Goal: Task Accomplishment & Management: Manage account settings

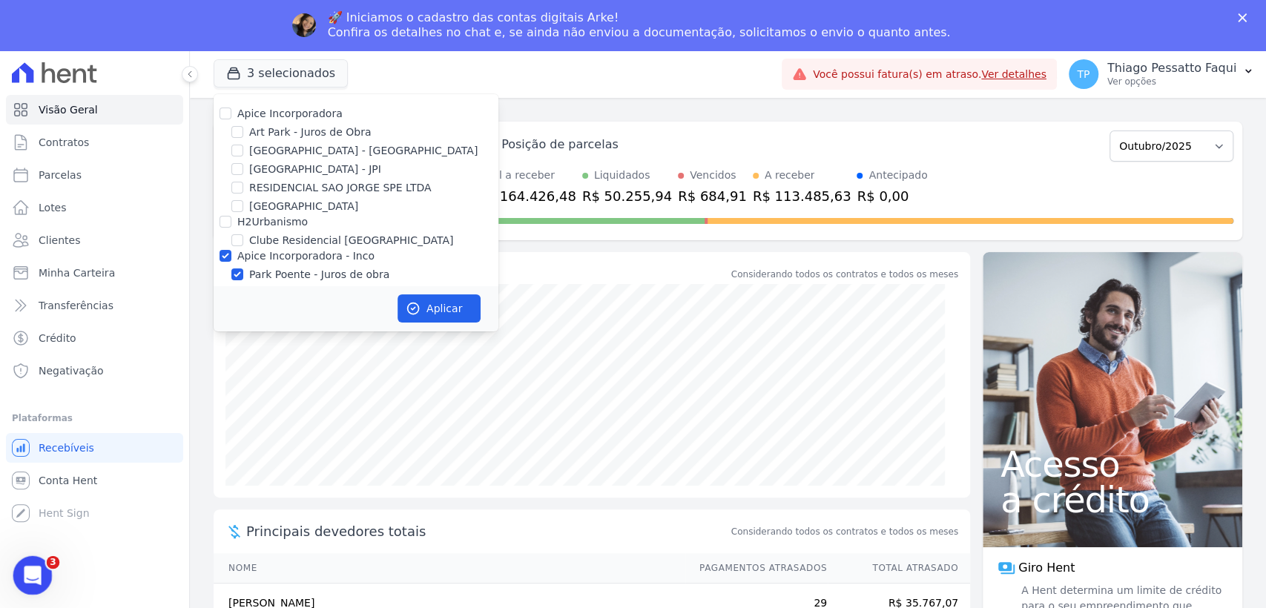
click at [34, 565] on icon "Abertura do Messenger da Intercom" at bounding box center [31, 573] width 24 height 24
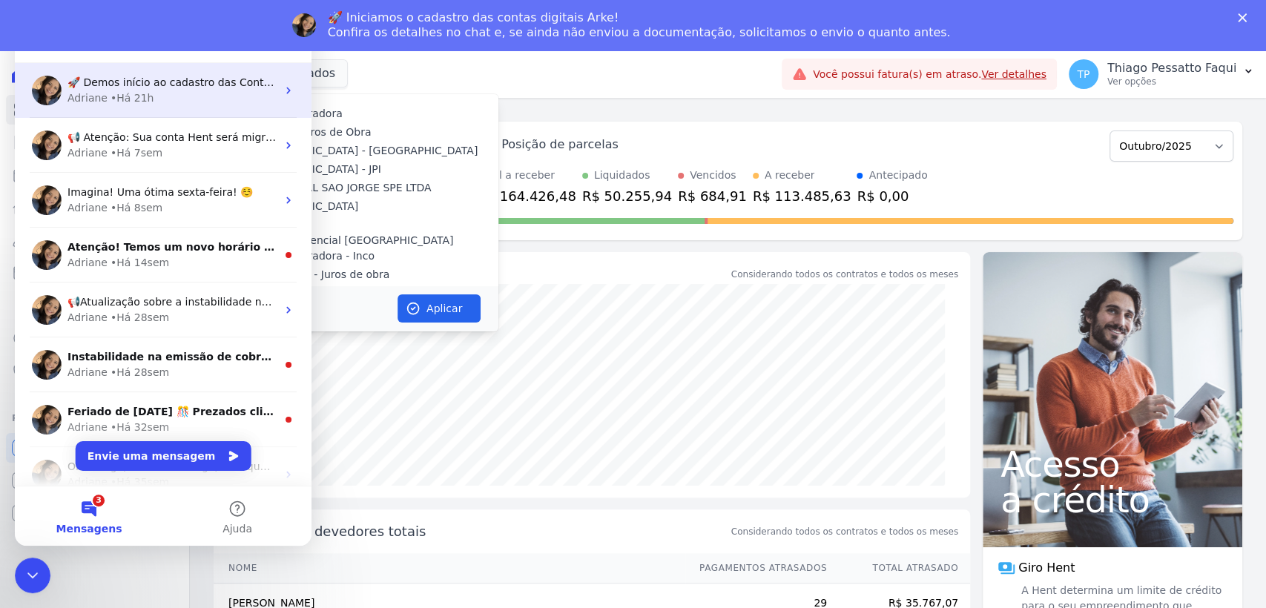
click at [205, 111] on div "🚀 Demos início ao cadastro das Contas Digitais Arke! Iniciamos a abertura para …" at bounding box center [163, 90] width 297 height 55
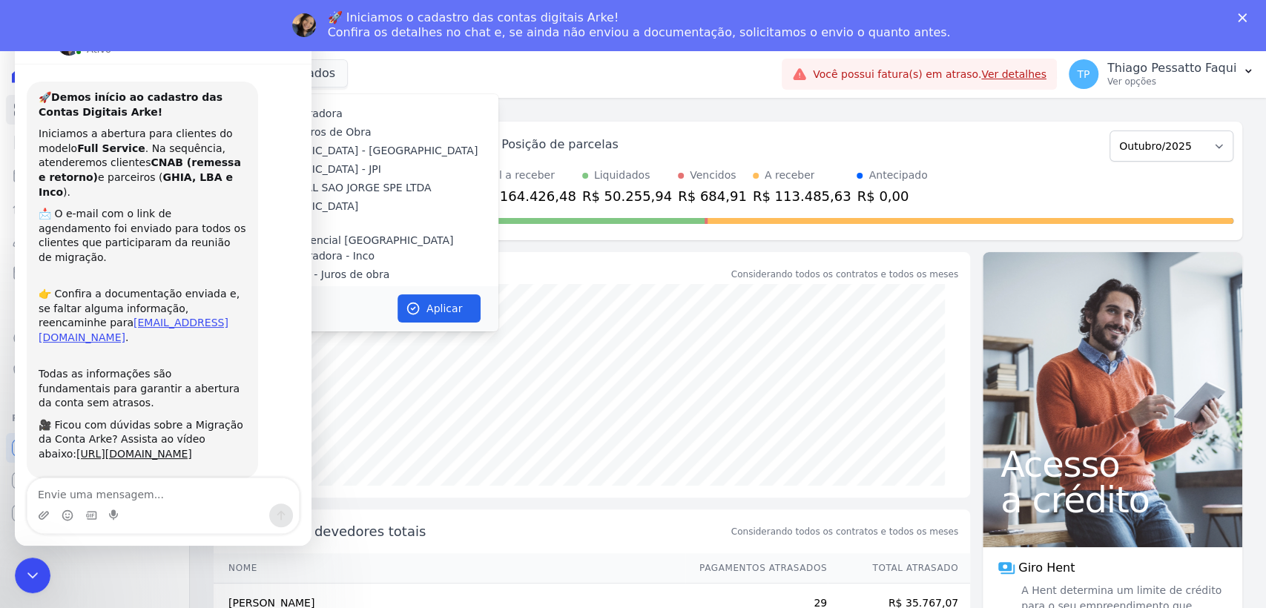
click at [36, 58] on nav "[PERSON_NAME]" at bounding box center [163, 44] width 297 height 40
click at [1243, 15] on icon "Fechar" at bounding box center [1241, 17] width 9 height 9
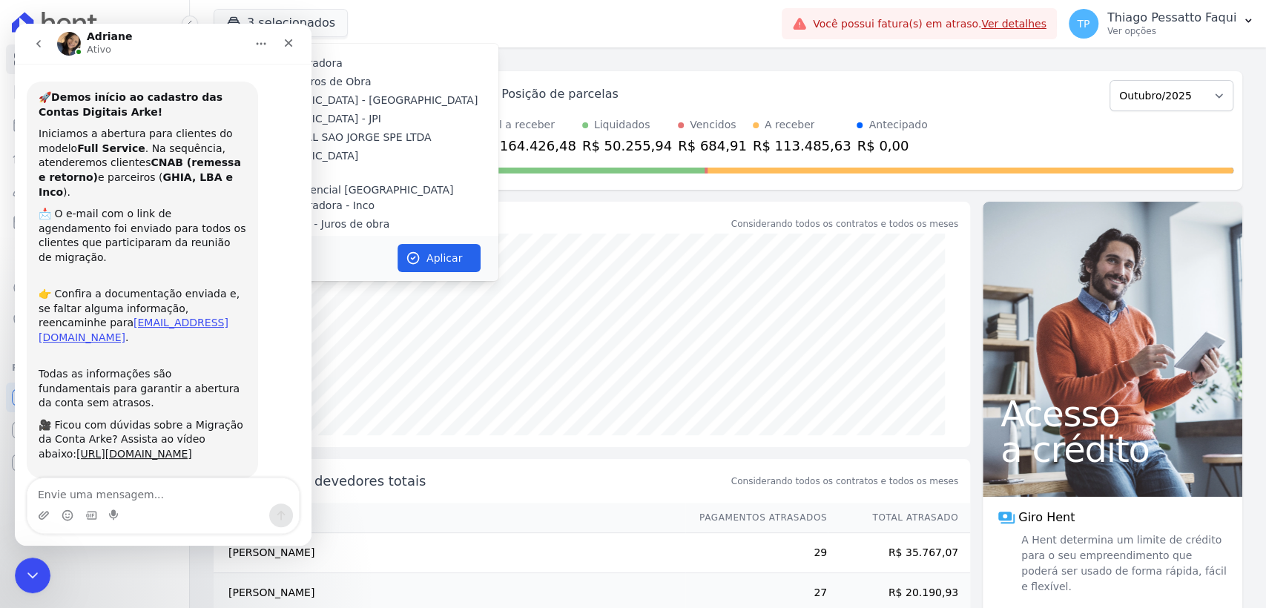
click at [37, 45] on icon "go back" at bounding box center [39, 44] width 12 height 12
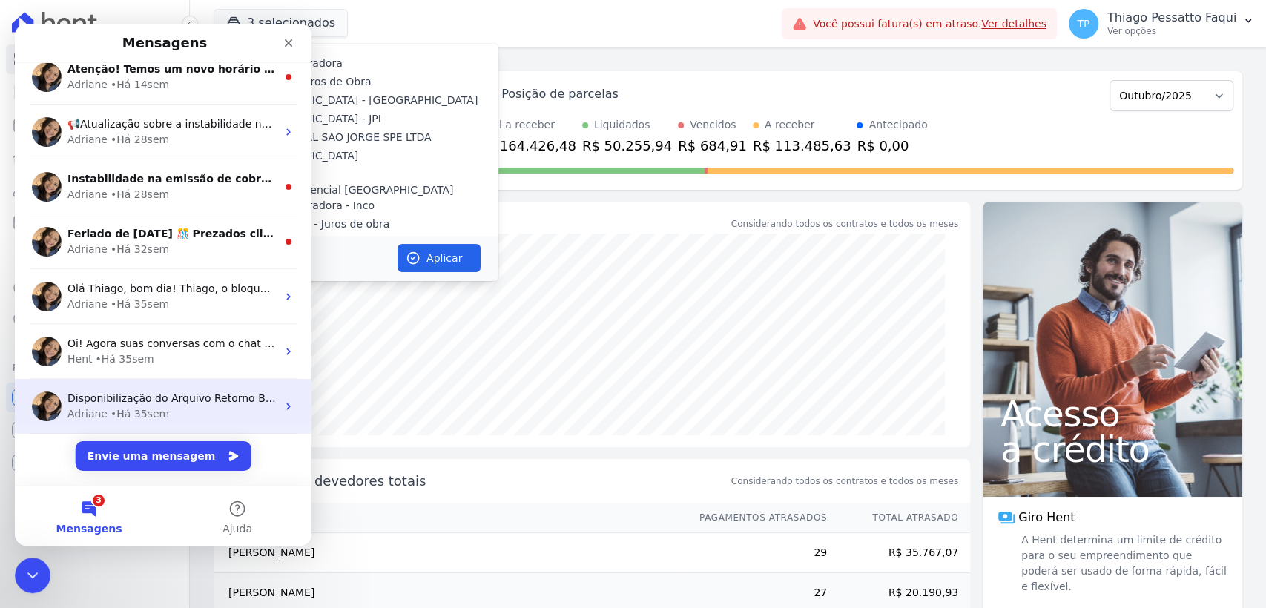
scroll to position [185, 0]
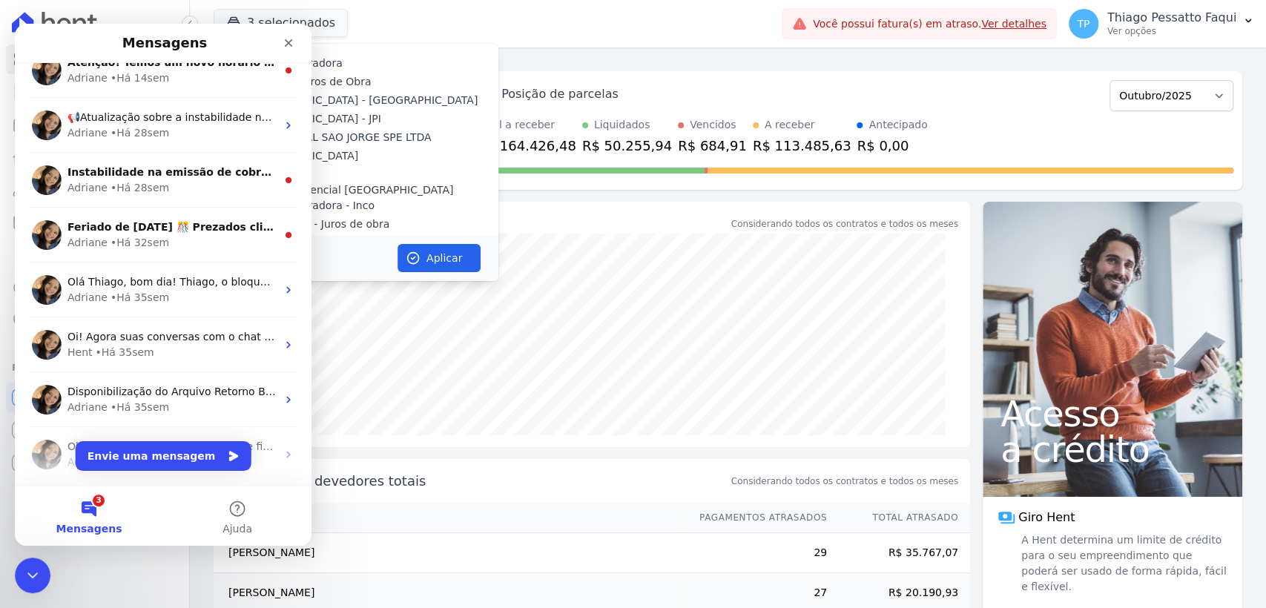
click at [701, 128] on div "Vencidos" at bounding box center [712, 125] width 69 height 16
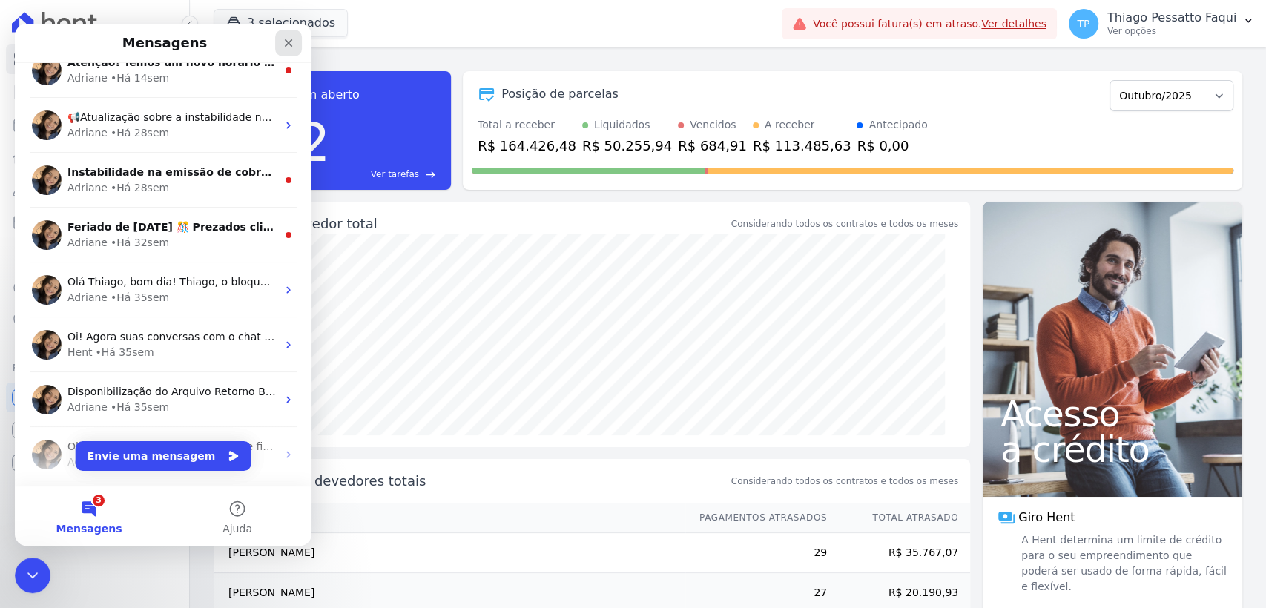
click at [293, 45] on icon "Fechar" at bounding box center [288, 43] width 12 height 12
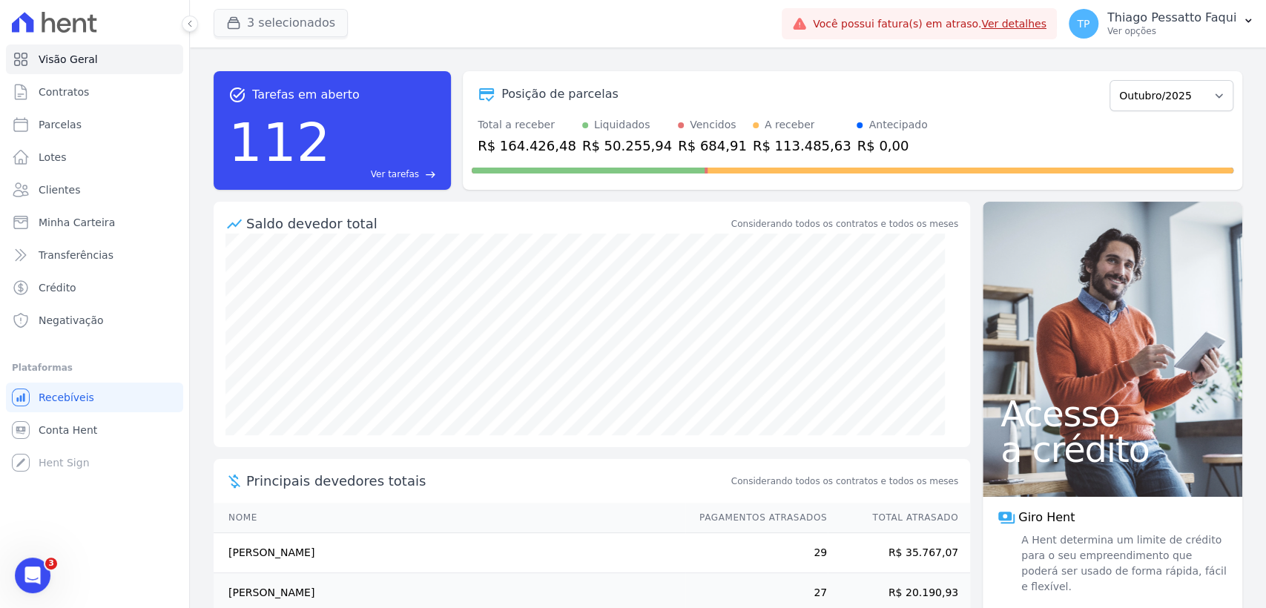
scroll to position [0, 0]
click at [288, 31] on button "3 selecionados" at bounding box center [281, 23] width 134 height 28
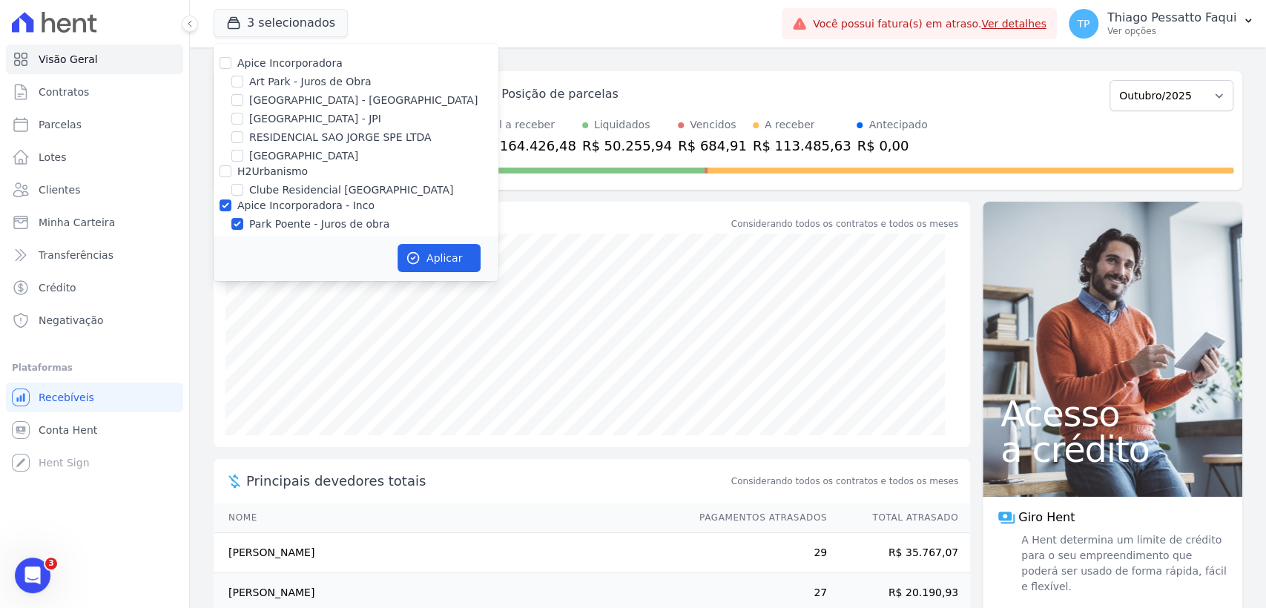
click at [274, 208] on label "Apice Incorporadora - Inco" at bounding box center [305, 205] width 137 height 12
click at [231, 208] on input "Apice Incorporadora - Inco" at bounding box center [225, 205] width 12 height 12
checkbox input "false"
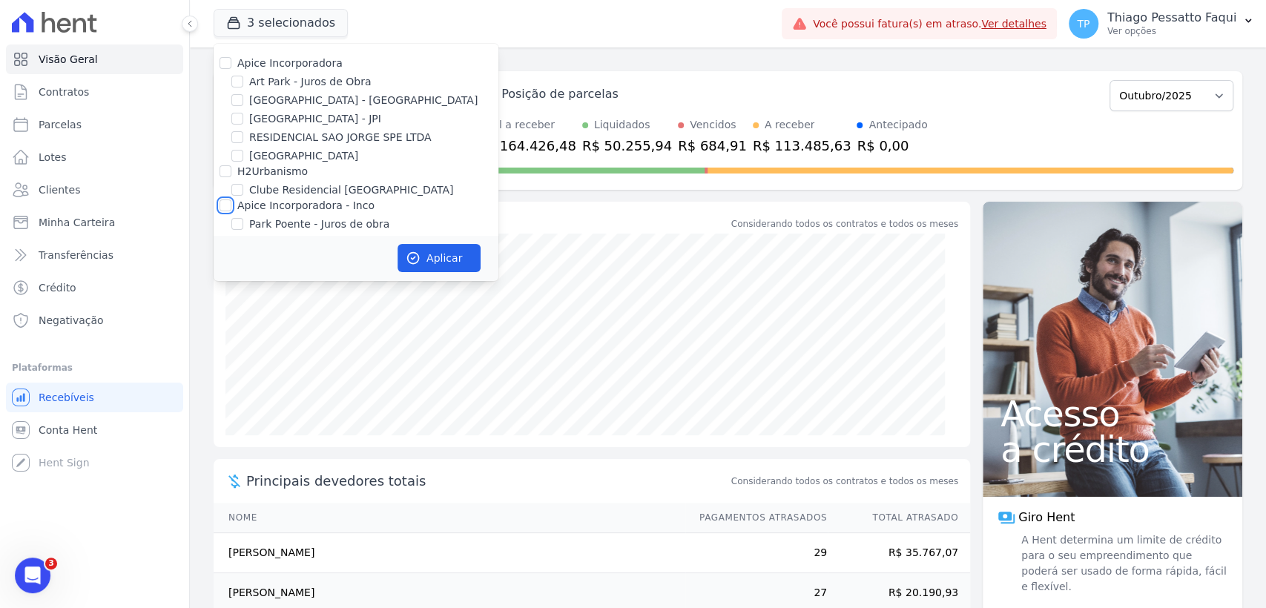
checkbox input "false"
click at [264, 179] on div "Apice Incorporadora Art Park - Juros de Obra Arty Park - Gravatai Arty Park - J…" at bounding box center [356, 162] width 285 height 237
click at [265, 171] on label "H2Urbanismo" at bounding box center [272, 171] width 70 height 12
click at [231, 171] on input "H2Urbanismo" at bounding box center [225, 171] width 12 height 12
checkbox input "true"
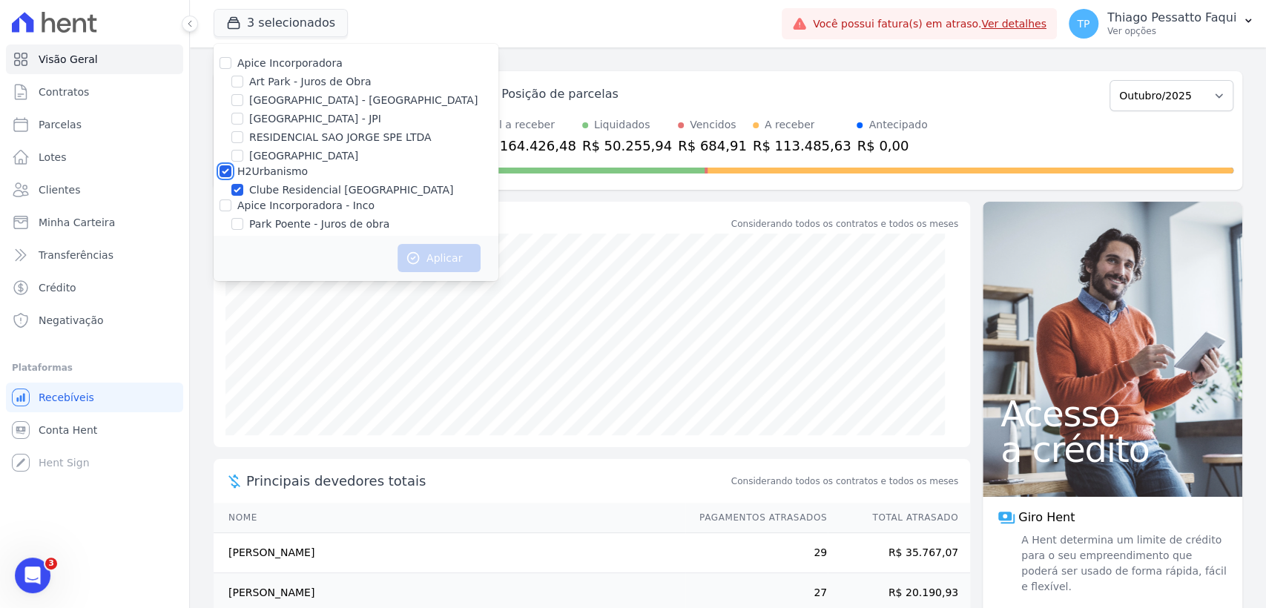
checkbox input "true"
click at [280, 61] on label "Apice Incorporadora" at bounding box center [289, 63] width 105 height 12
click at [231, 61] on input "Apice Incorporadora" at bounding box center [225, 63] width 12 height 12
checkbox input "true"
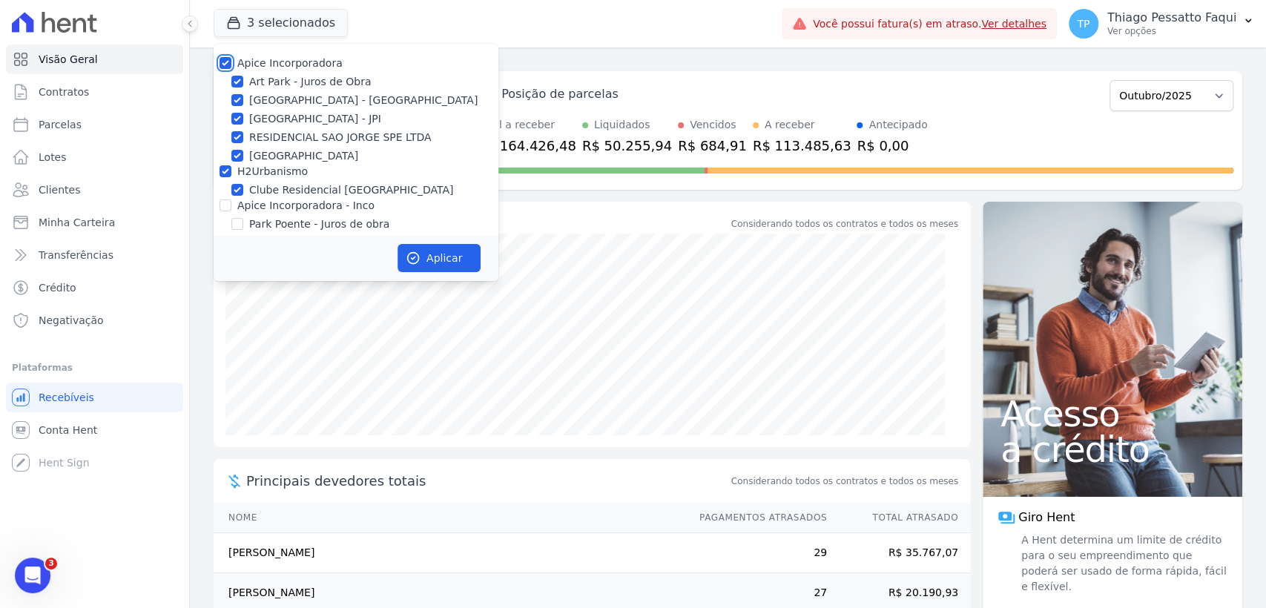
checkbox input "true"
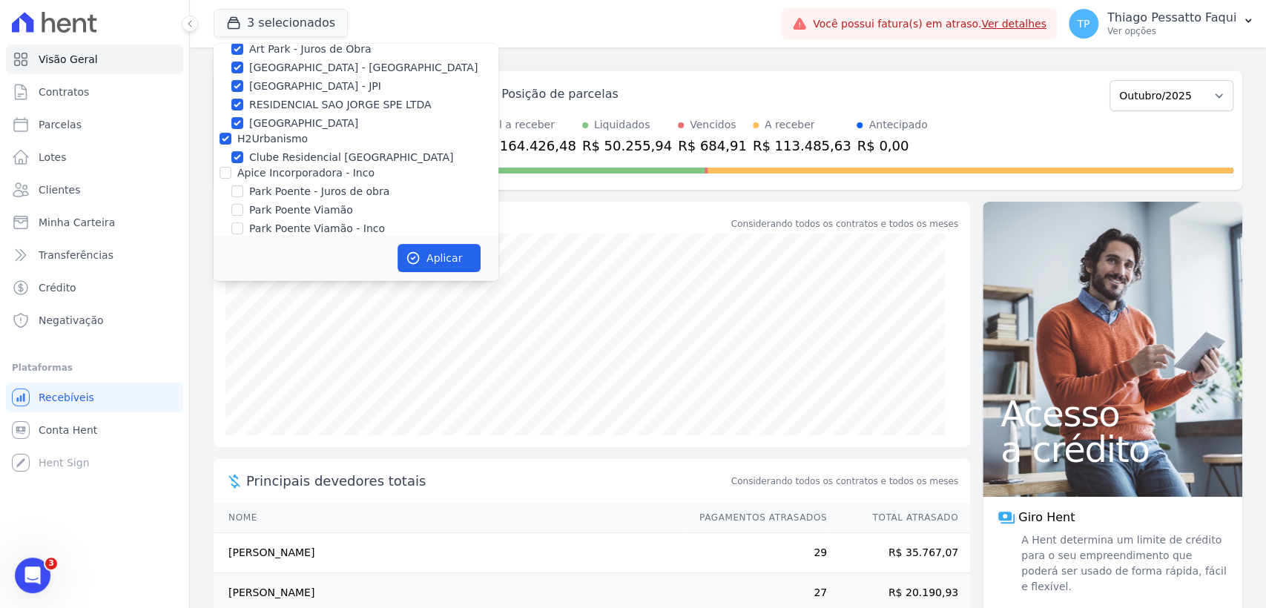
scroll to position [45, 0]
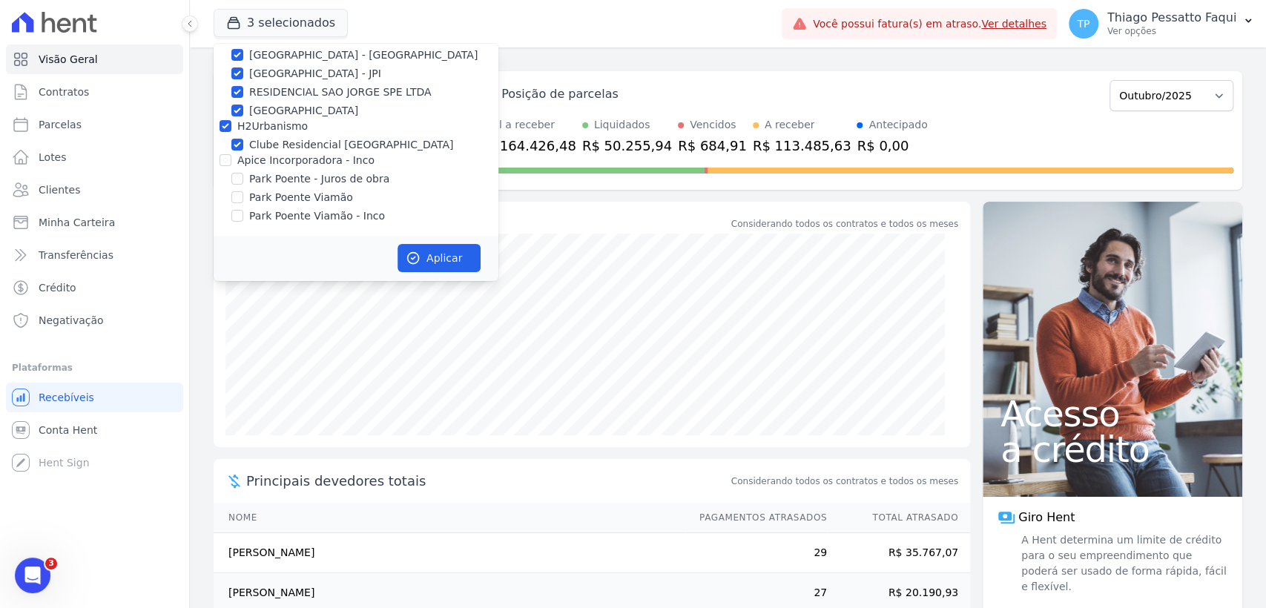
click at [277, 162] on label "Apice Incorporadora - Inco" at bounding box center [305, 160] width 137 height 12
click at [231, 162] on input "Apice Incorporadora - Inco" at bounding box center [225, 160] width 12 height 12
checkbox input "true"
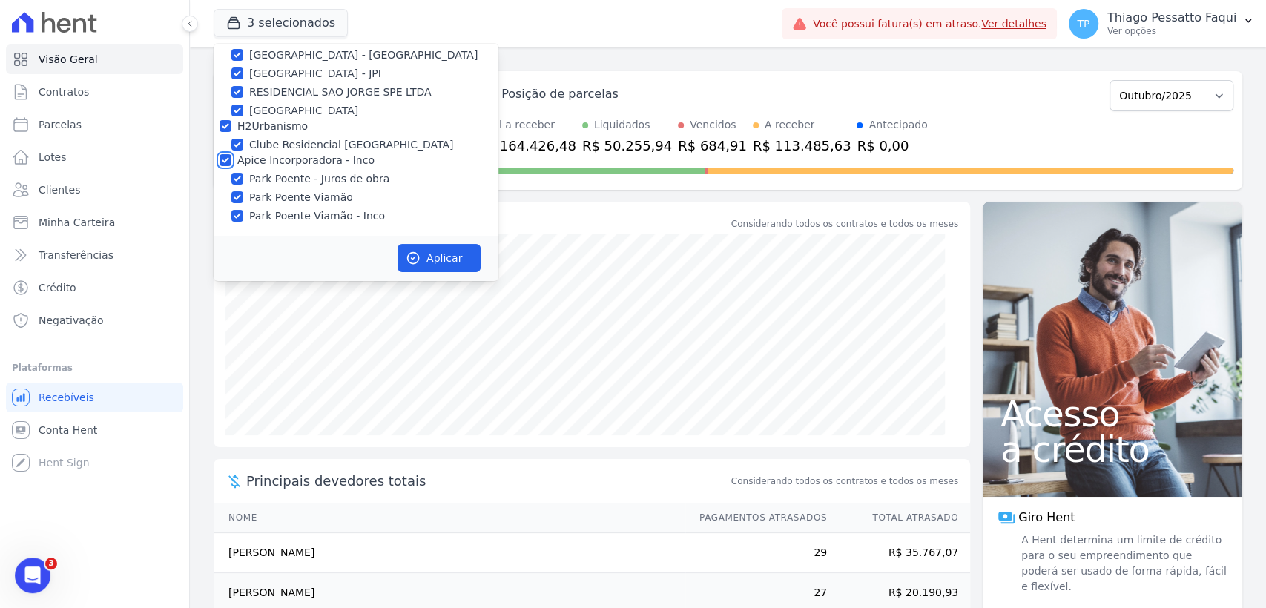
checkbox input "true"
click at [439, 262] on button "Aplicar" at bounding box center [438, 258] width 83 height 28
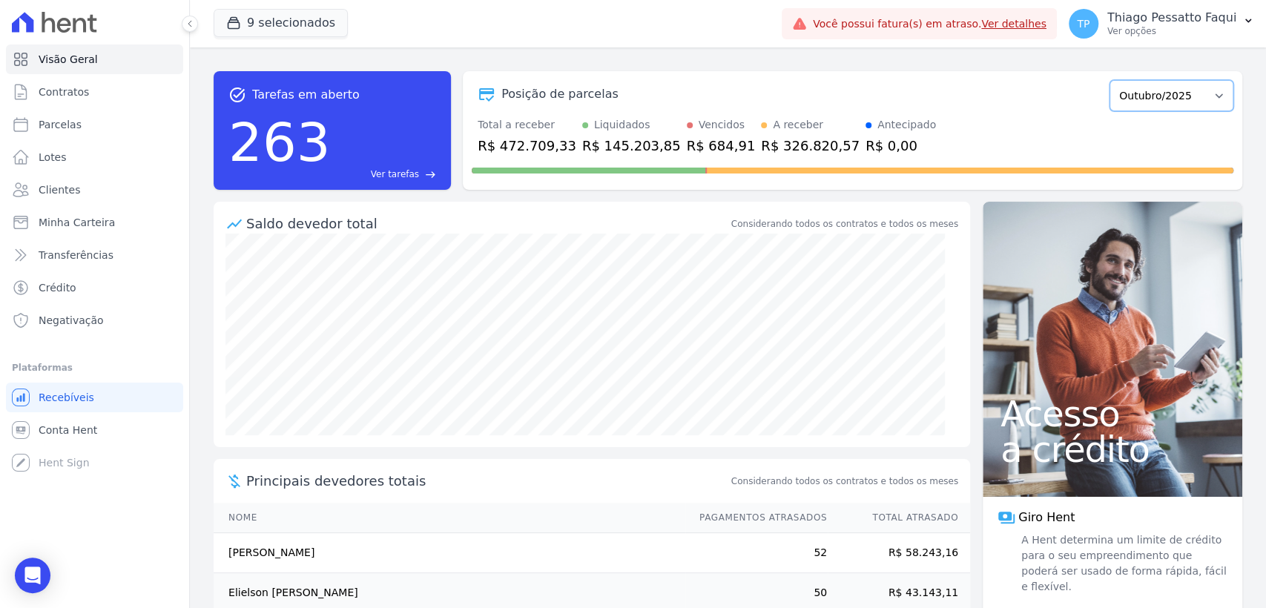
drag, startPoint x: 1194, startPoint y: 82, endPoint x: 1182, endPoint y: 93, distance: 16.8
click at [1194, 82] on select "Novembro/2022 Dezembro/2022 Janeiro/2023 Fevereiro/2023 Março/2023 Abril/2023 M…" at bounding box center [1171, 95] width 124 height 31
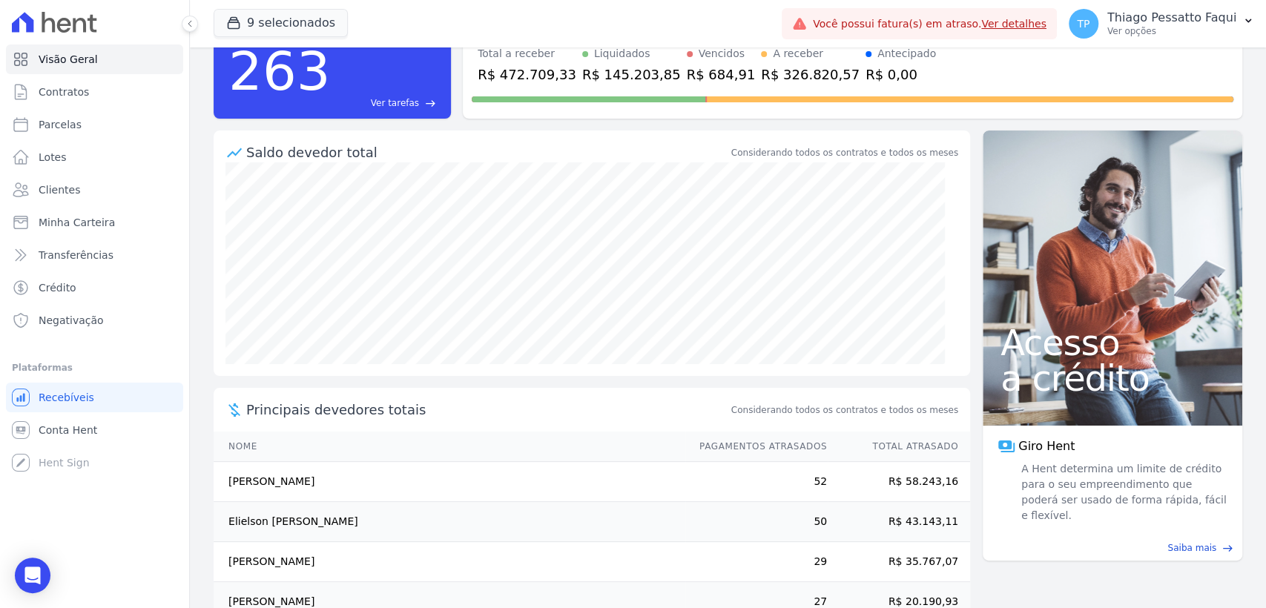
scroll to position [0, 0]
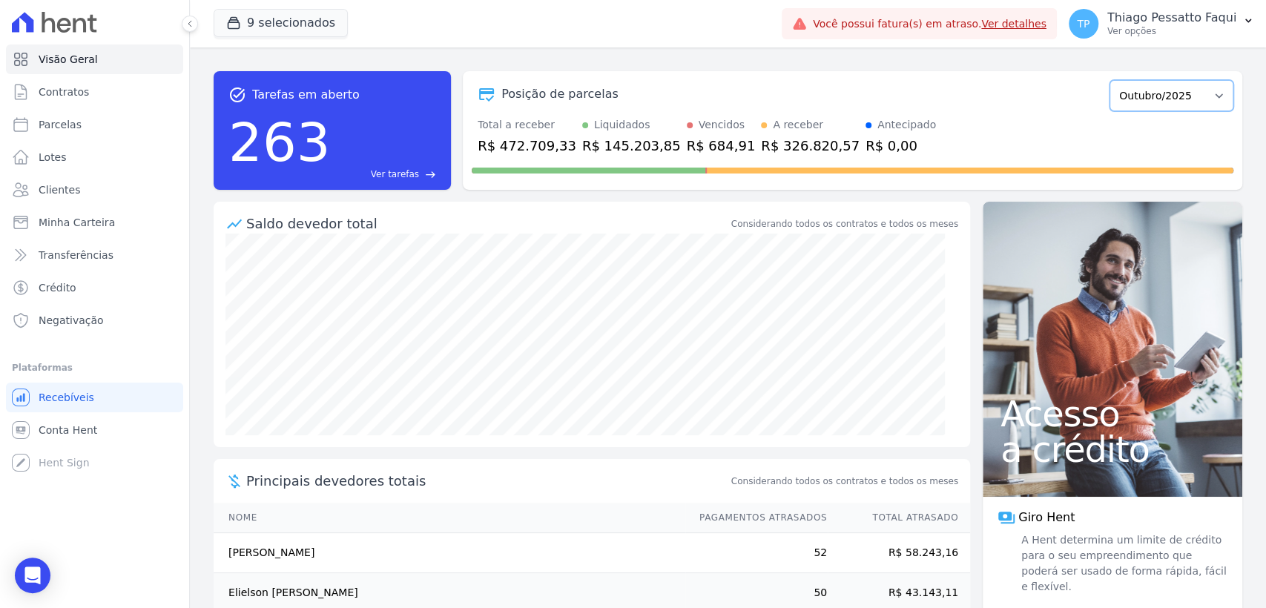
click at [1173, 99] on select "Novembro/2022 Dezembro/2022 Janeiro/2023 Fevereiro/2023 Março/2023 Abril/2023 M…" at bounding box center [1171, 95] width 124 height 31
select select "09/2025"
click at [1109, 80] on select "Novembro/2022 Dezembro/2022 Janeiro/2023 Fevereiro/2023 Março/2023 Abril/2023 M…" at bounding box center [1171, 95] width 124 height 31
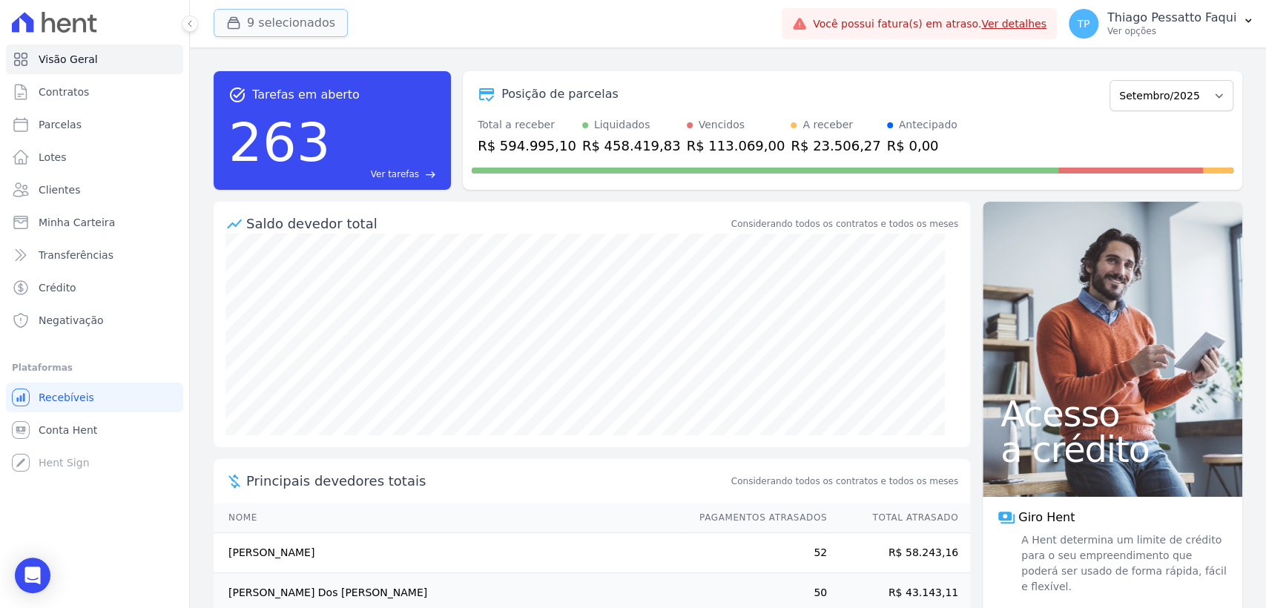
click at [288, 30] on button "9 selecionados" at bounding box center [281, 23] width 134 height 28
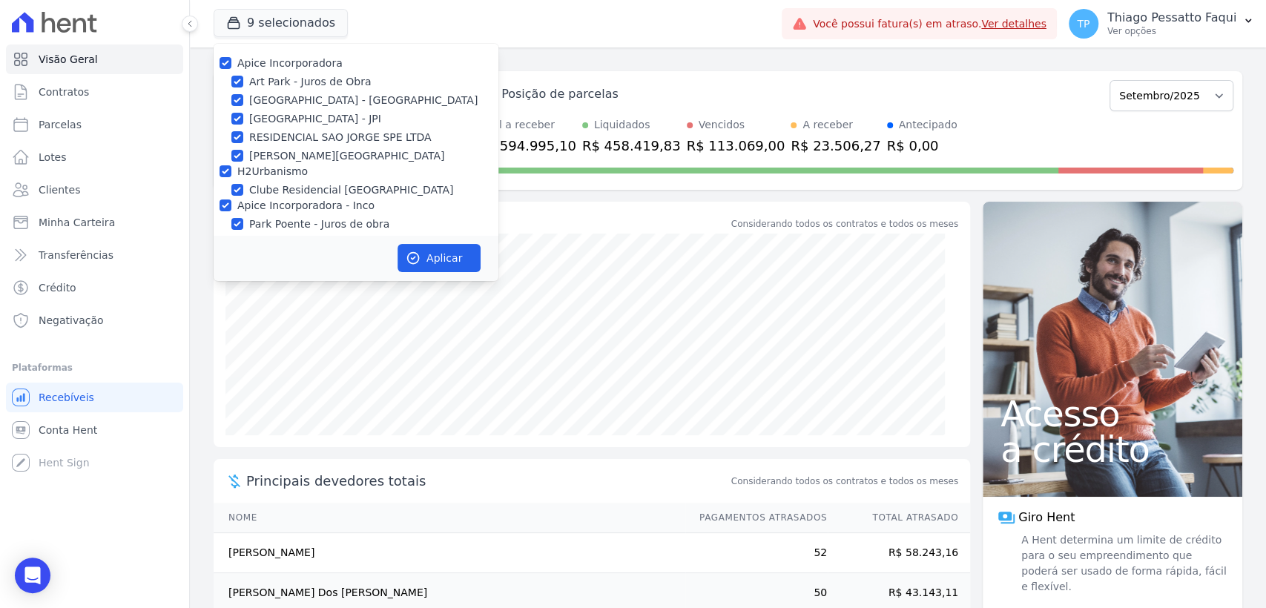
click at [286, 67] on label "Apice Incorporadora" at bounding box center [289, 63] width 105 height 12
click at [231, 67] on input "Apice Incorporadora" at bounding box center [225, 63] width 12 height 12
checkbox input "false"
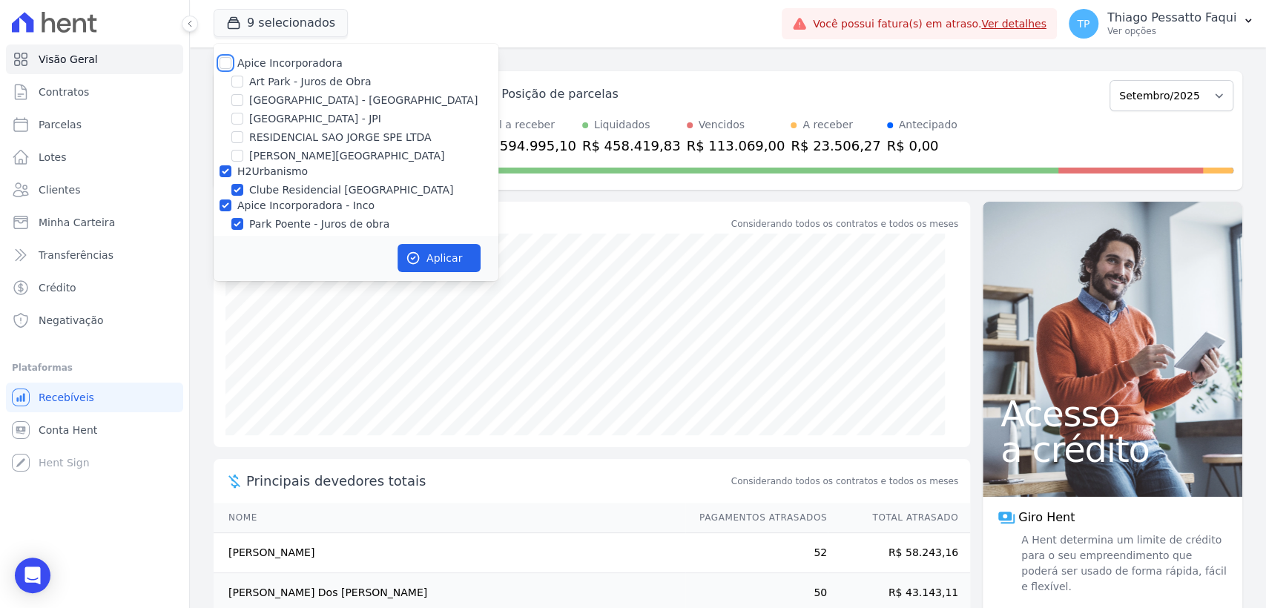
checkbox input "false"
click at [272, 176] on label "H2Urbanismo" at bounding box center [272, 171] width 70 height 12
click at [231, 176] on input "H2Urbanismo" at bounding box center [225, 171] width 12 height 12
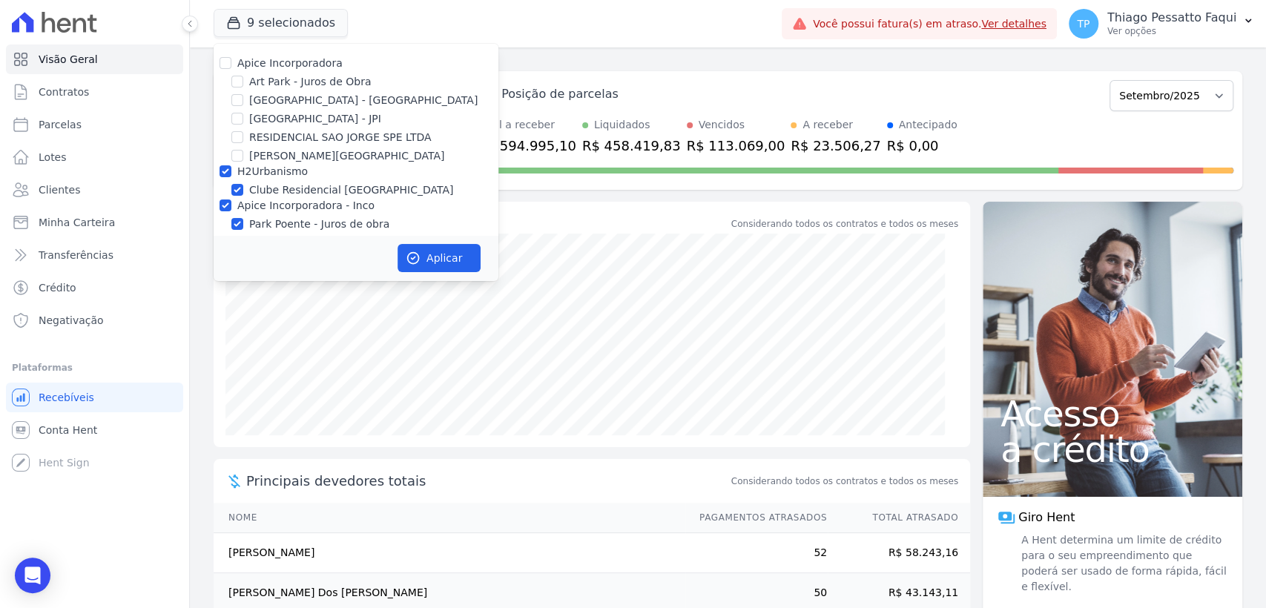
checkbox input "false"
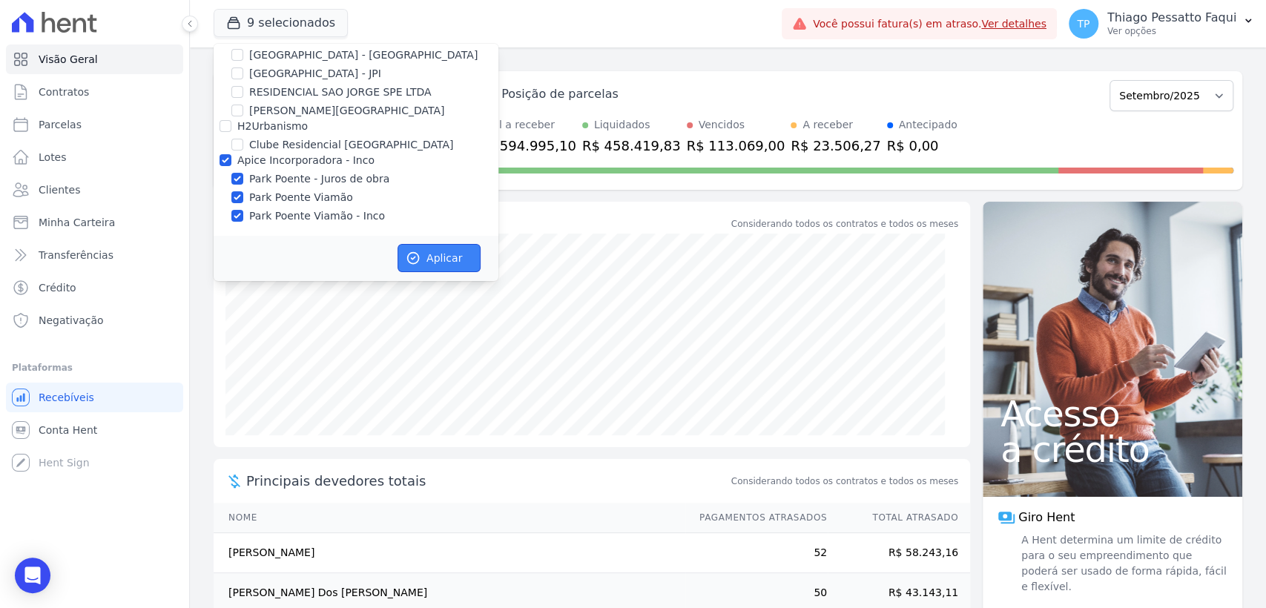
click at [431, 258] on button "Aplicar" at bounding box center [438, 258] width 83 height 28
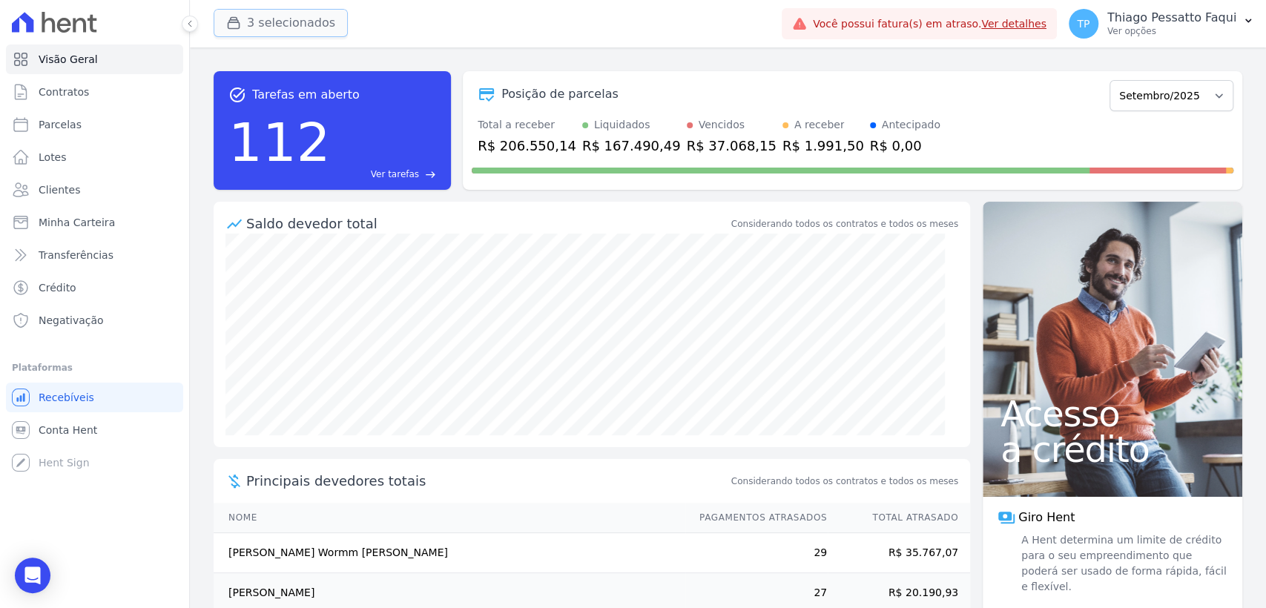
click at [297, 23] on button "3 selecionados" at bounding box center [281, 23] width 134 height 28
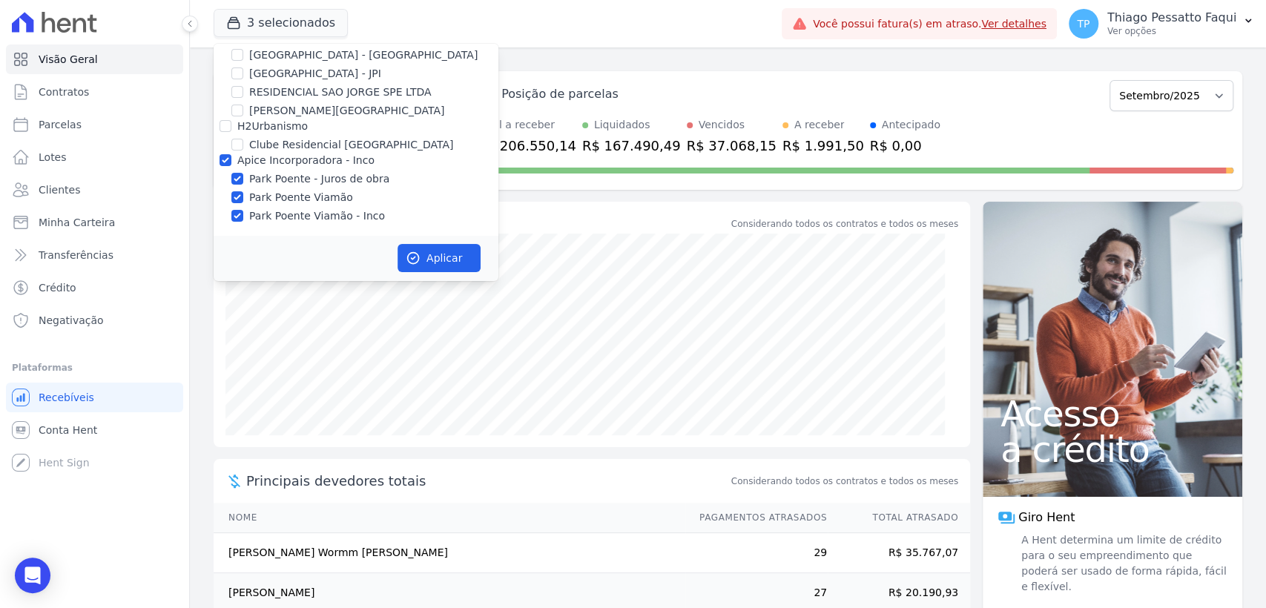
click at [277, 162] on label "Apice Incorporadora - Inco" at bounding box center [305, 160] width 137 height 12
click at [231, 162] on input "Apice Incorporadora - Inco" at bounding box center [225, 160] width 12 height 12
checkbox input "false"
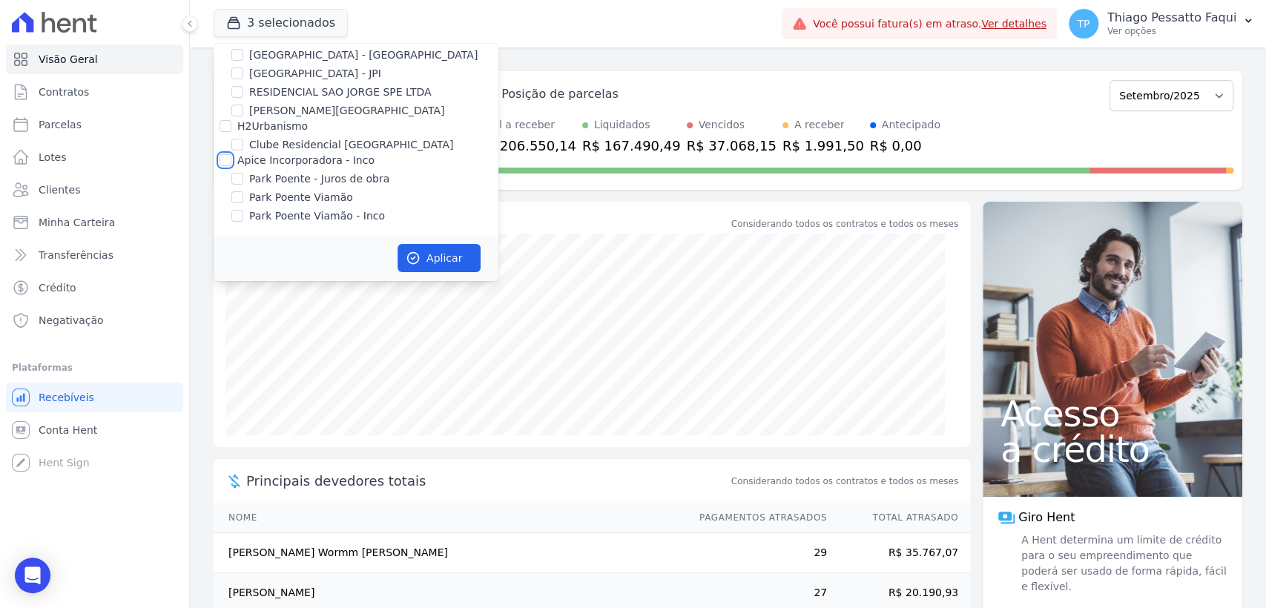
checkbox input "false"
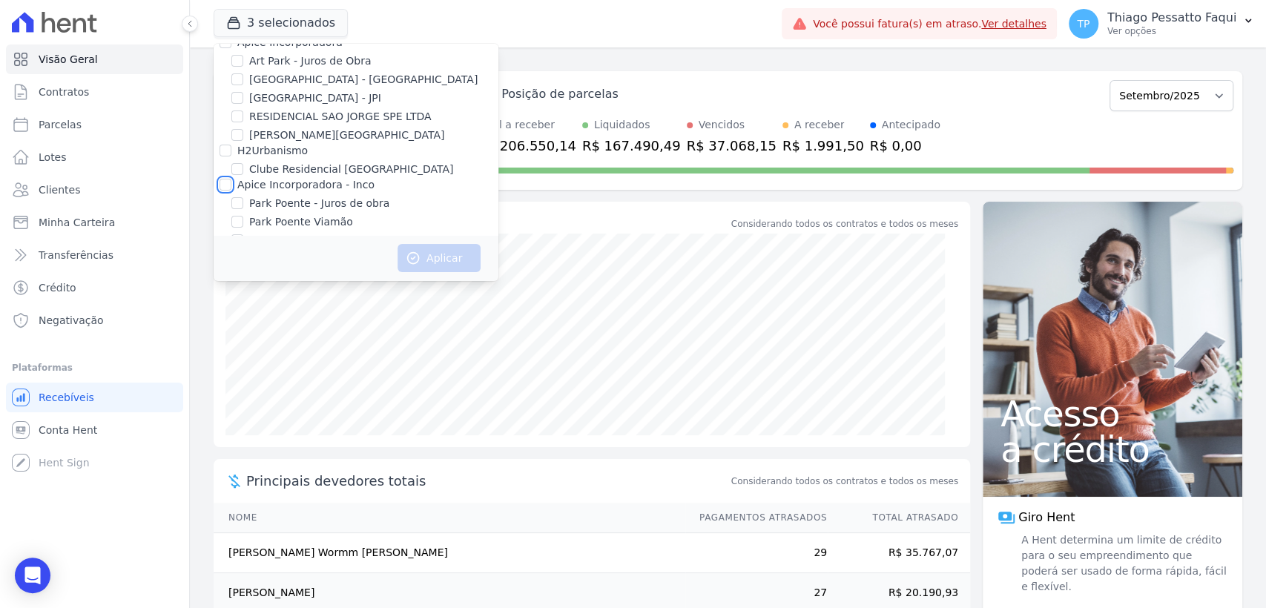
scroll to position [0, 0]
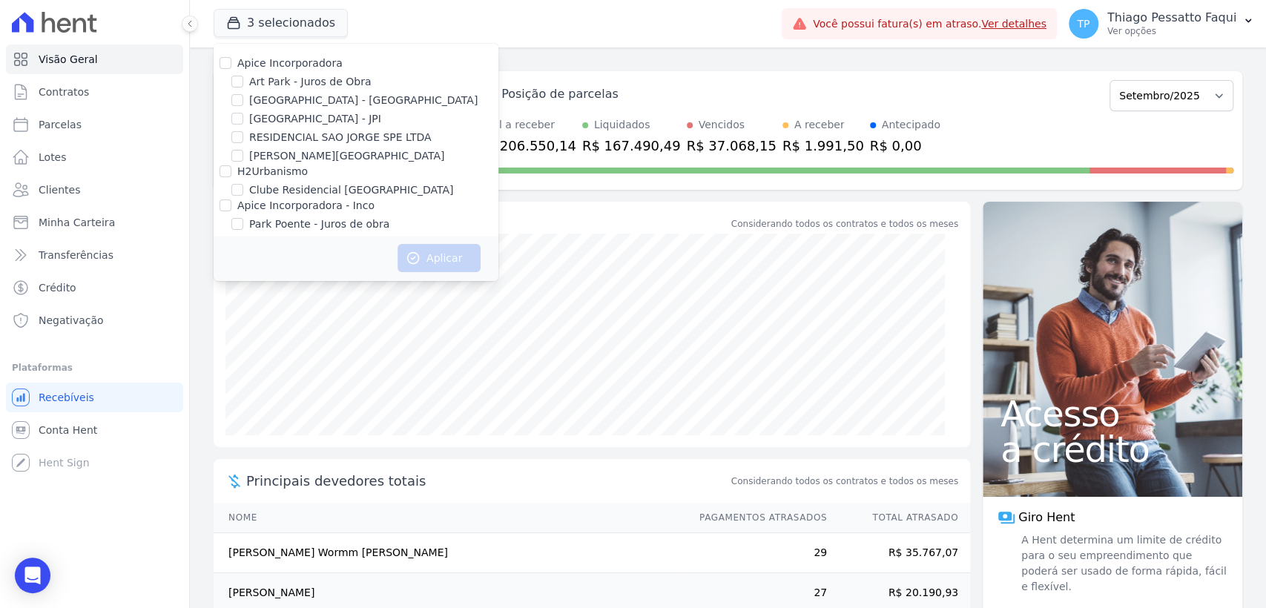
click at [294, 67] on label "Apice Incorporadora" at bounding box center [289, 63] width 105 height 12
click at [231, 67] on input "Apice Incorporadora" at bounding box center [225, 63] width 12 height 12
checkbox input "true"
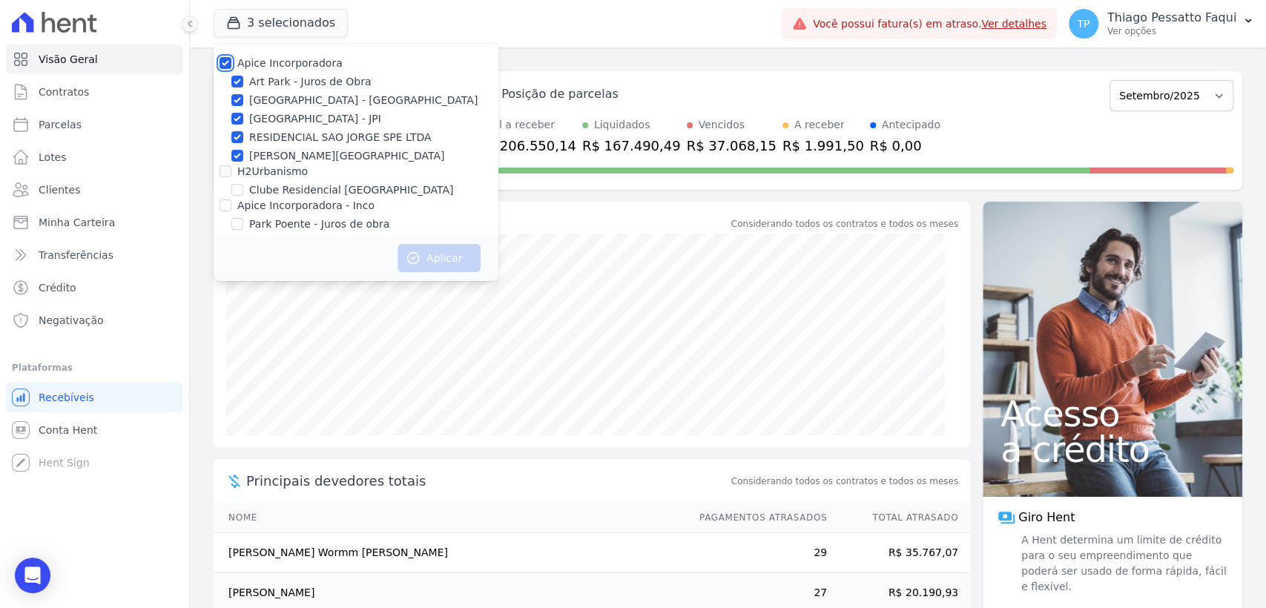
checkbox input "true"
click at [289, 69] on label "Apice Incorporadora" at bounding box center [289, 63] width 105 height 12
click at [231, 69] on input "Apice Incorporadora" at bounding box center [225, 63] width 12 height 12
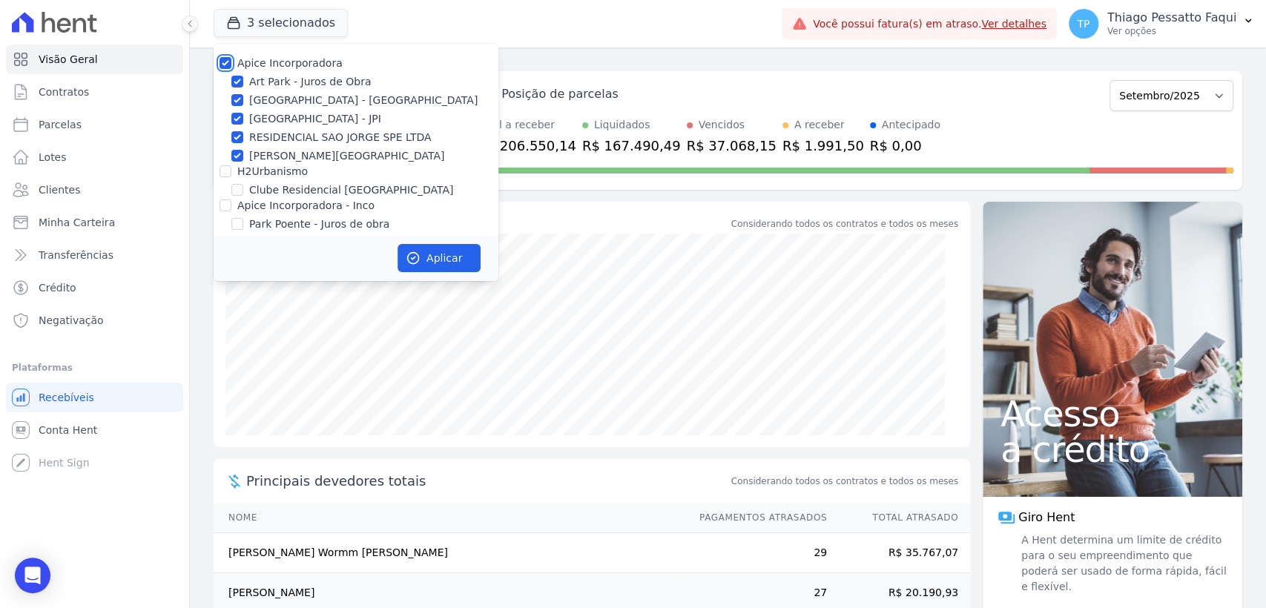
checkbox input "false"
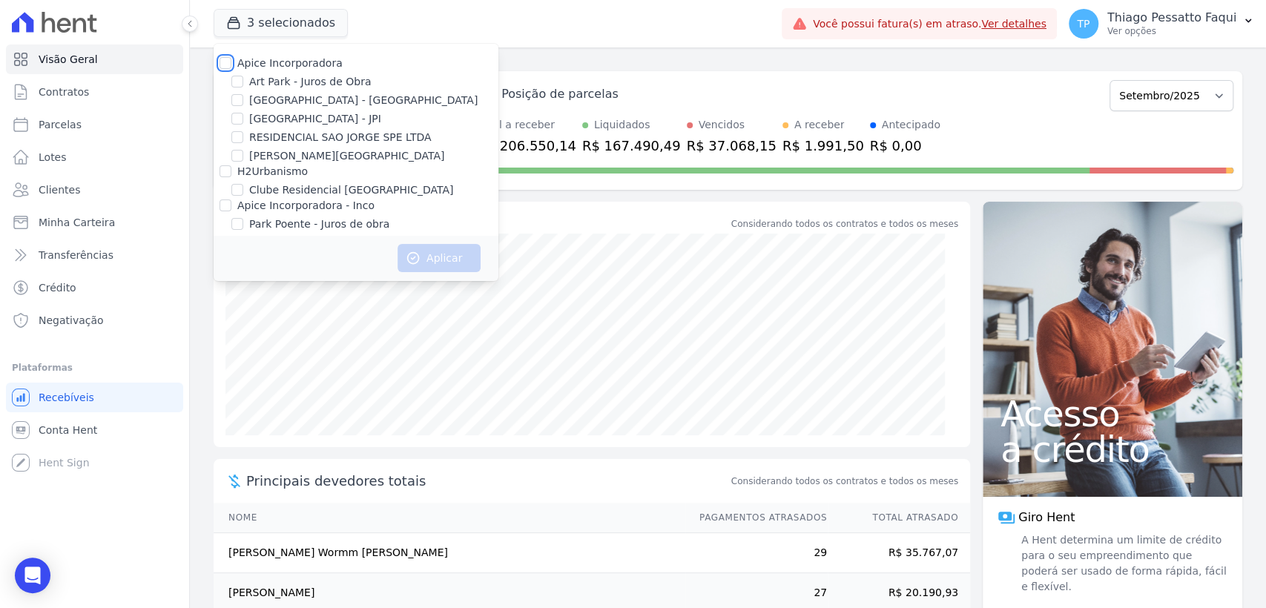
checkbox input "false"
click at [282, 100] on label "[GEOGRAPHIC_DATA] - [GEOGRAPHIC_DATA]" at bounding box center [363, 101] width 228 height 16
click at [243, 100] on input "[GEOGRAPHIC_DATA] - [GEOGRAPHIC_DATA]" at bounding box center [237, 100] width 12 height 12
checkbox input "true"
click at [282, 123] on label "[GEOGRAPHIC_DATA] - JPI" at bounding box center [315, 119] width 132 height 16
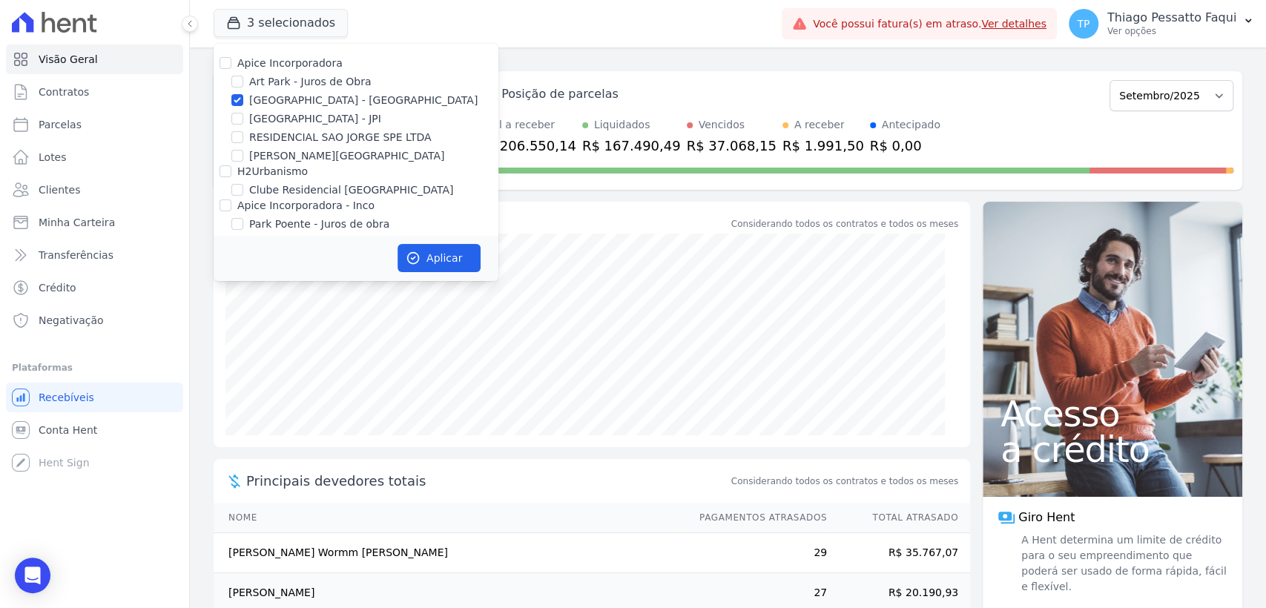
click at [243, 123] on input "[GEOGRAPHIC_DATA] - JPI" at bounding box center [237, 119] width 12 height 12
checkbox input "true"
click at [288, 83] on label "Art Park - Juros de Obra" at bounding box center [310, 82] width 122 height 16
click at [243, 83] on input "Art Park - Juros de Obra" at bounding box center [237, 82] width 12 height 12
checkbox input "true"
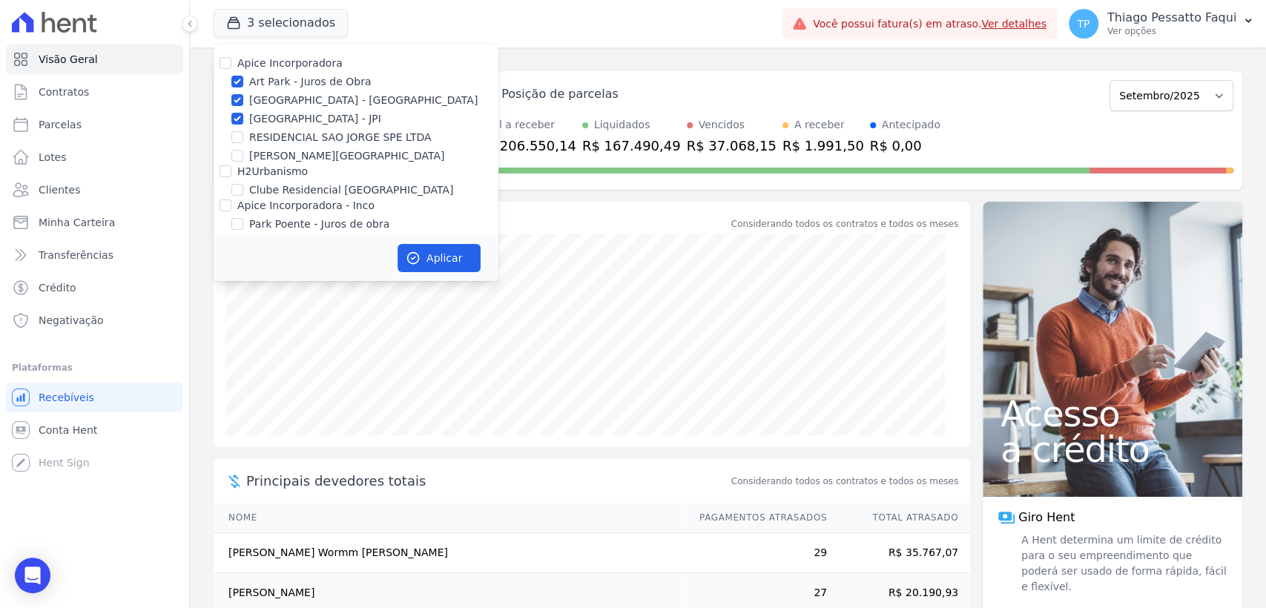
click at [280, 69] on label "Apice Incorporadora" at bounding box center [289, 63] width 105 height 12
click at [231, 69] on input "Apice Incorporadora" at bounding box center [225, 63] width 12 height 12
checkbox input "true"
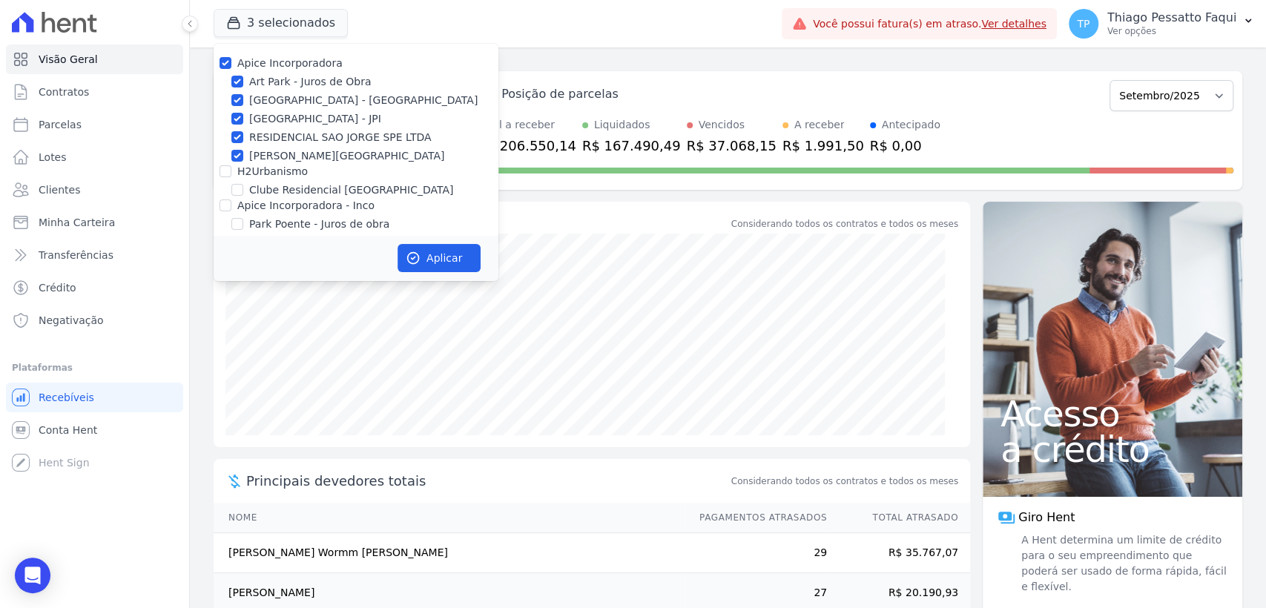
click at [280, 69] on label "Apice Incorporadora" at bounding box center [289, 63] width 105 height 12
click at [231, 69] on input "Apice Incorporadora" at bounding box center [225, 63] width 12 height 12
checkbox input "false"
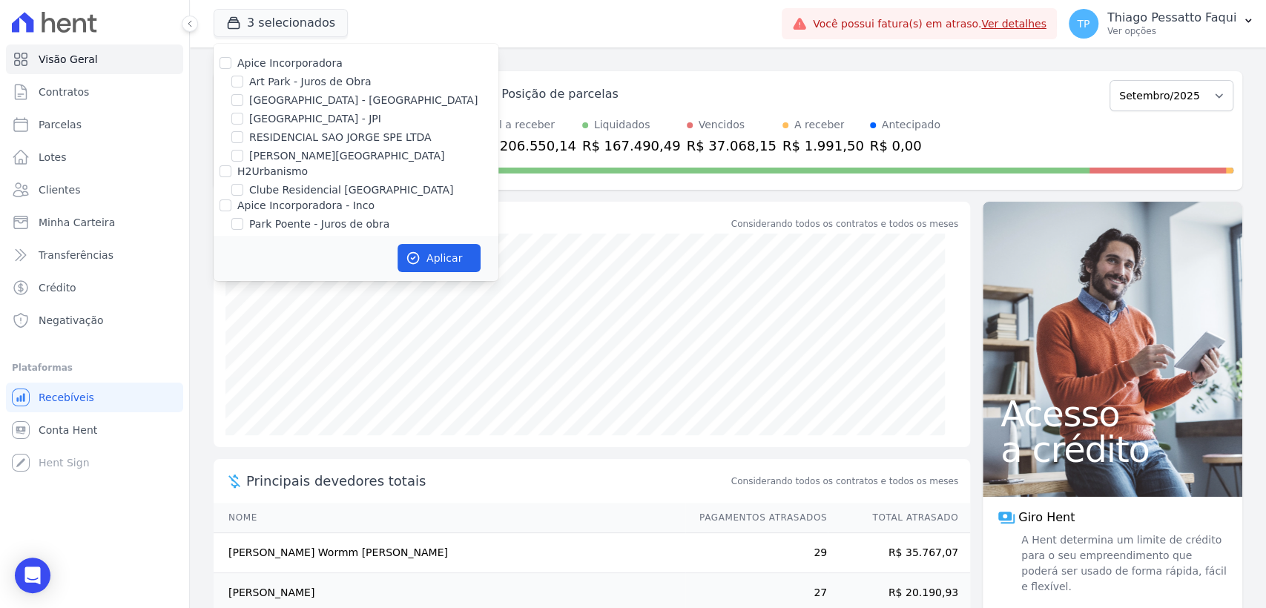
checkbox input "false"
click at [280, 69] on label "Apice Incorporadora" at bounding box center [289, 63] width 105 height 12
click at [231, 69] on input "Apice Incorporadora" at bounding box center [225, 63] width 12 height 12
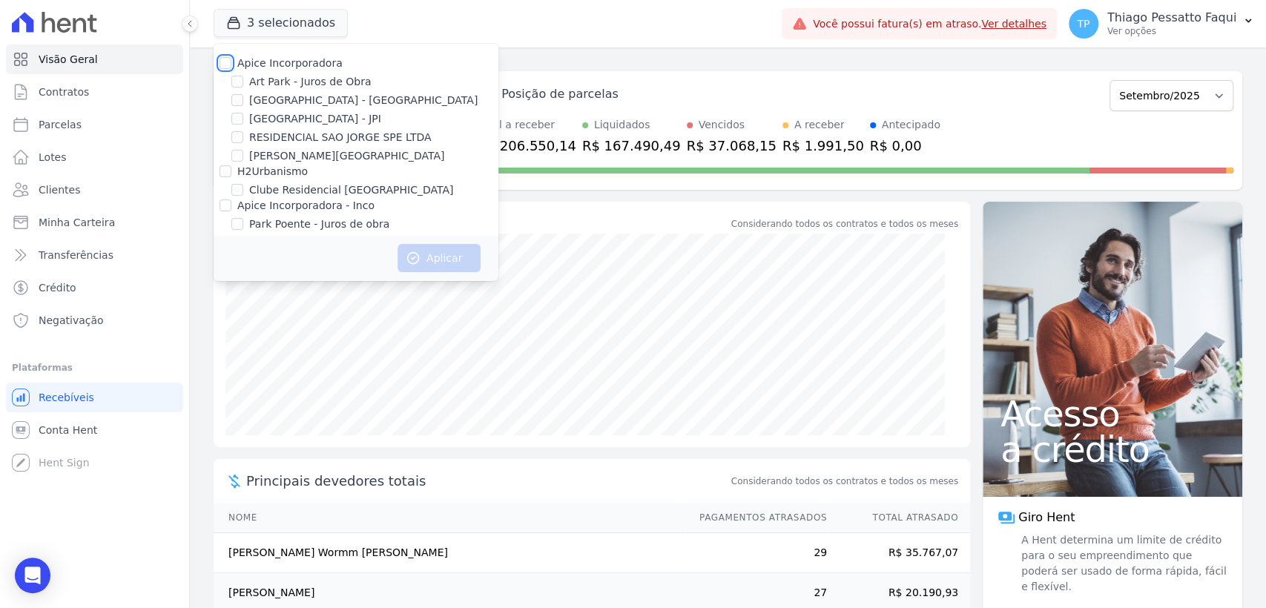
checkbox input "true"
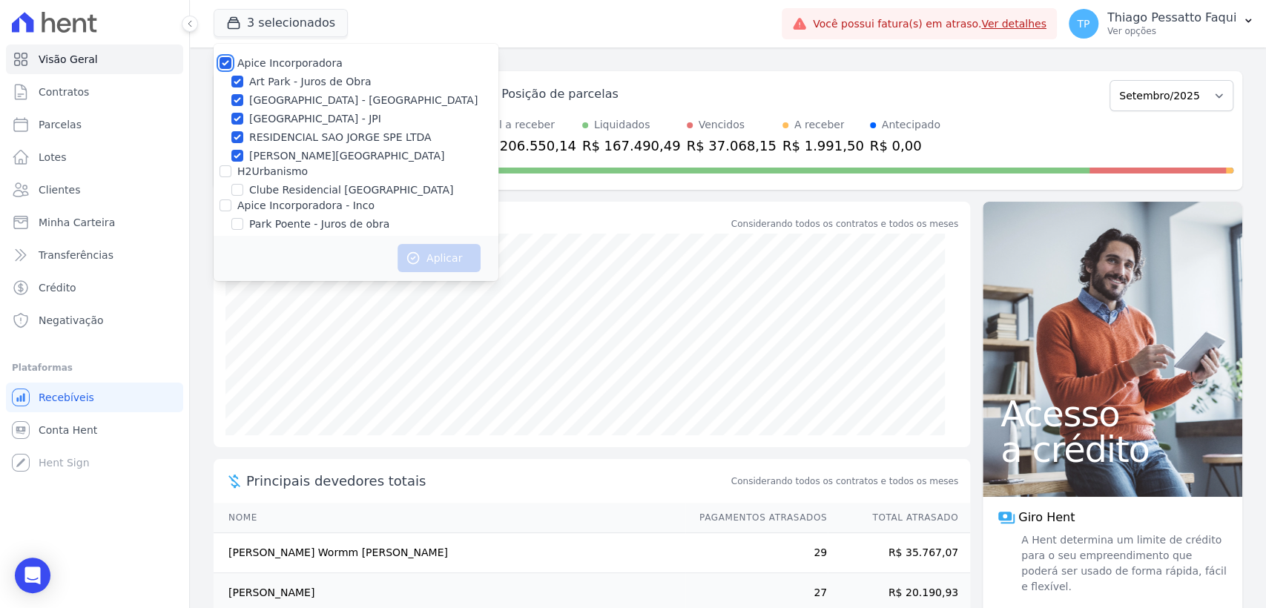
checkbox input "true"
click at [297, 136] on label "RESIDENCIAL SAO JORGE SPE LTDA" at bounding box center [340, 138] width 182 height 16
click at [243, 136] on input "RESIDENCIAL SAO JORGE SPE LTDA" at bounding box center [237, 137] width 12 height 12
checkbox input "false"
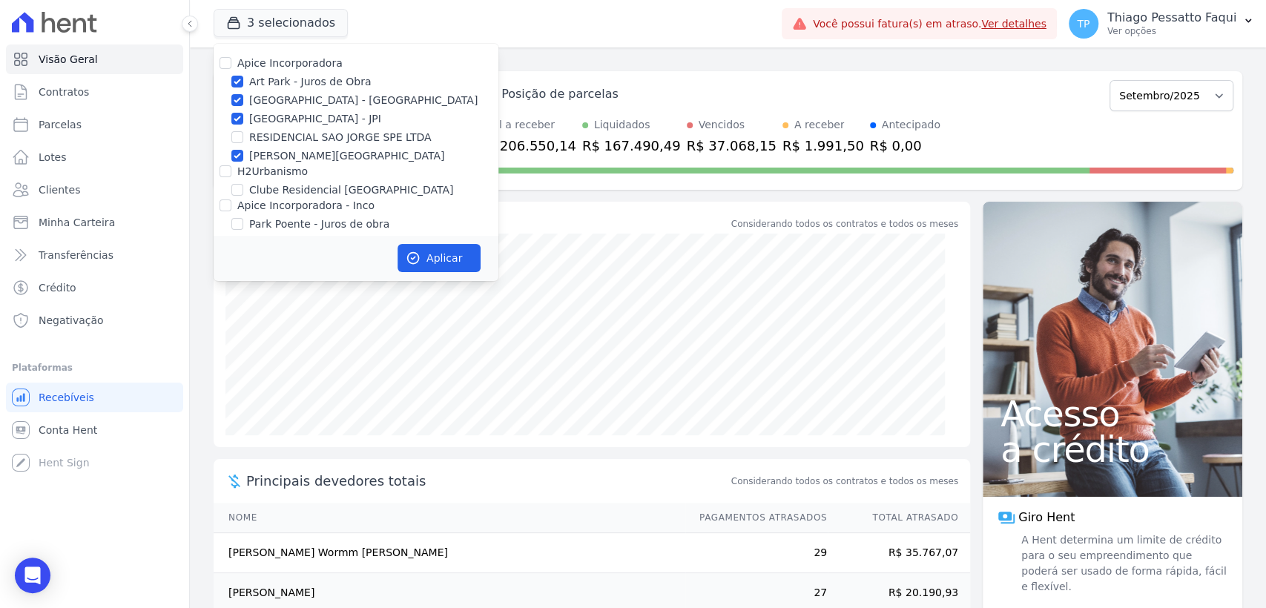
click at [288, 150] on label "[PERSON_NAME][GEOGRAPHIC_DATA]" at bounding box center [346, 156] width 195 height 16
click at [243, 150] on input "[PERSON_NAME][GEOGRAPHIC_DATA]" at bounding box center [237, 156] width 12 height 12
checkbox input "false"
click at [424, 259] on button "Aplicar" at bounding box center [438, 258] width 83 height 28
